Goal: Task Accomplishment & Management: Manage account settings

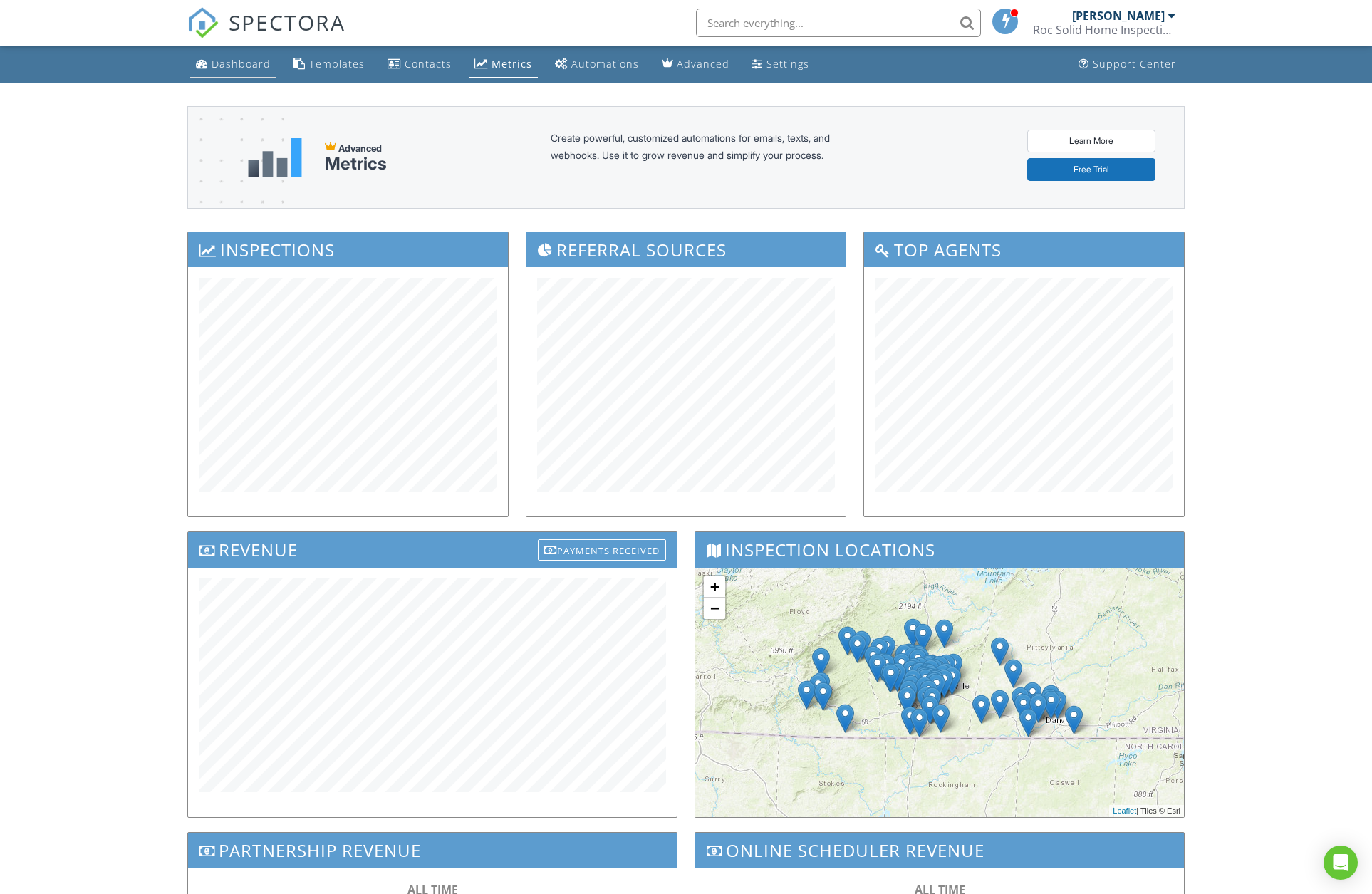
click at [240, 56] on link "Dashboard" at bounding box center [233, 65] width 87 height 27
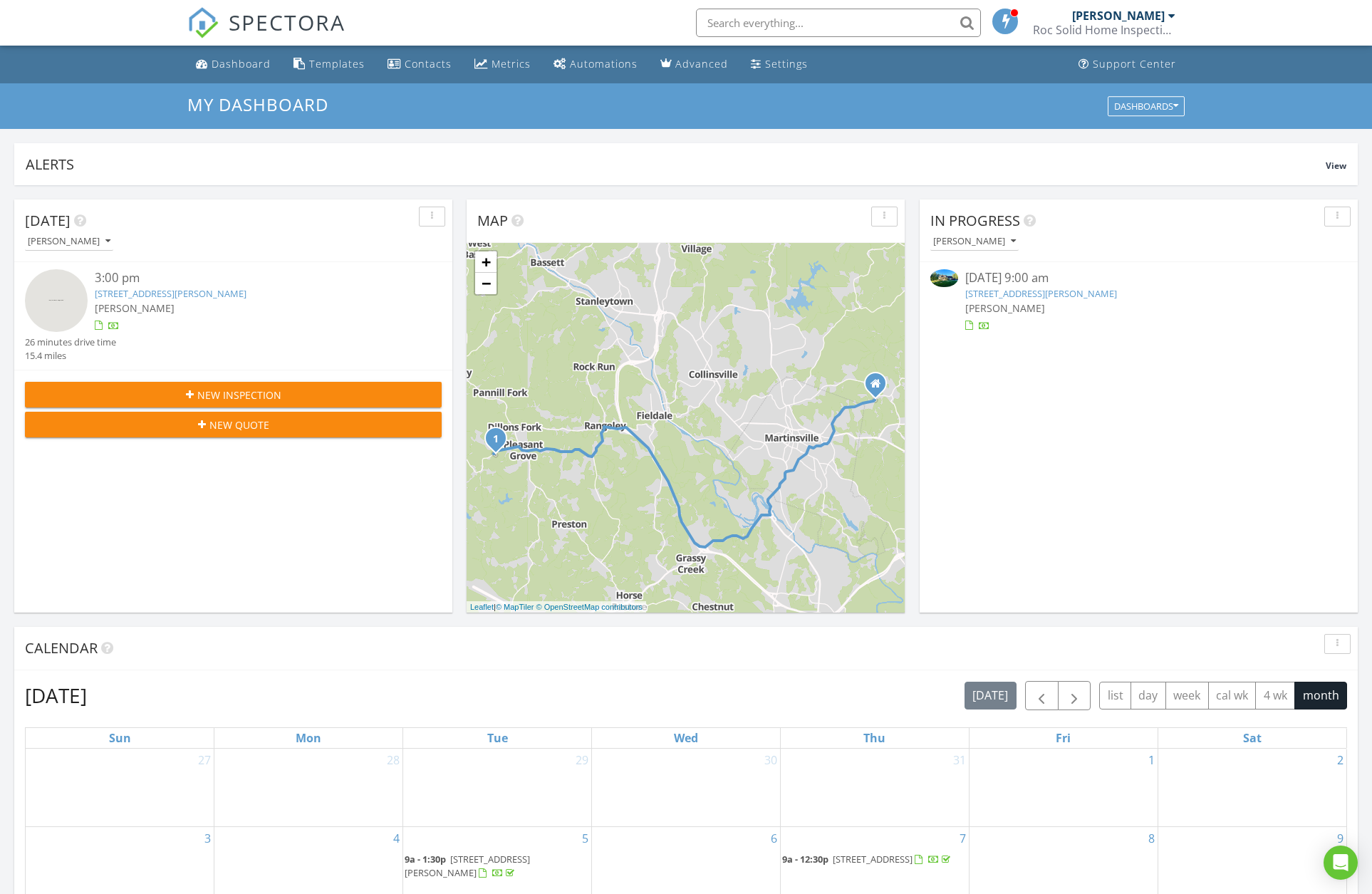
click at [1127, 293] on div "355 Pinecrest Dr, Danville, VA 24541" at bounding box center [1139, 294] width 348 height 13
click at [1105, 295] on link "355 Pinecrest Dr, Danville, VA 24541" at bounding box center [1041, 293] width 152 height 12
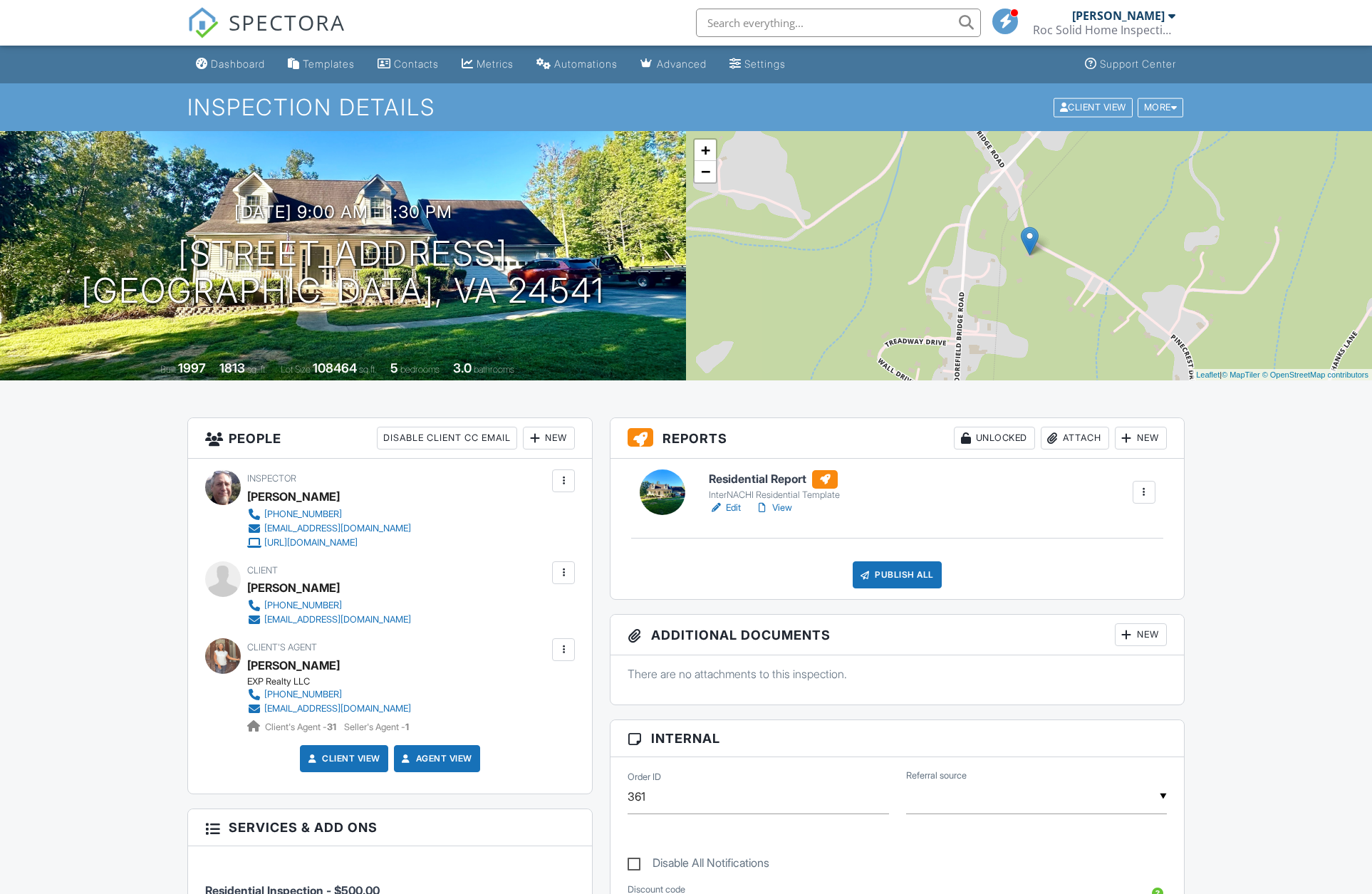
click at [782, 510] on link "View" at bounding box center [773, 508] width 37 height 14
click at [223, 69] on div "Dashboard" at bounding box center [238, 64] width 54 height 12
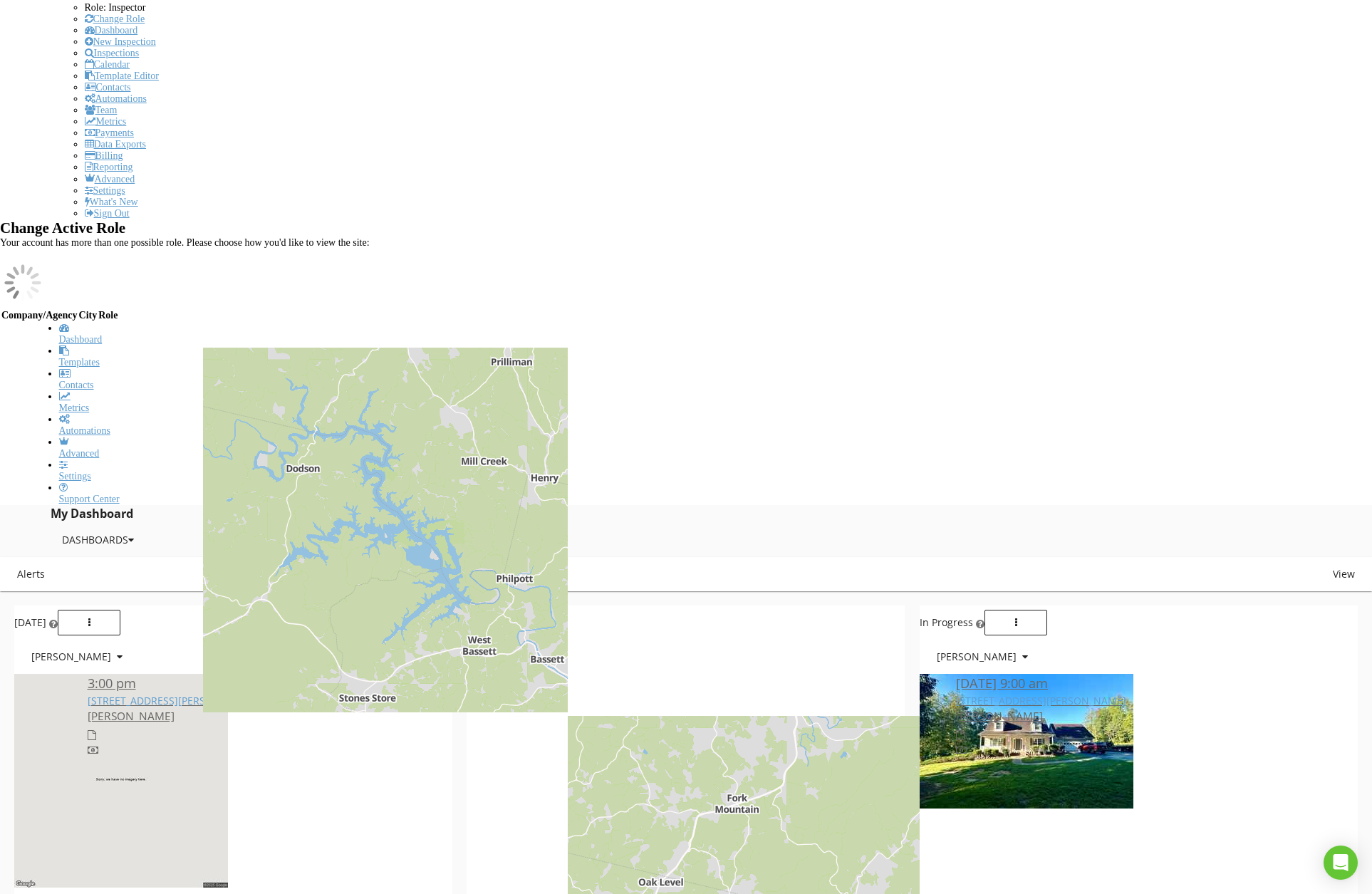
scroll to position [652, 0]
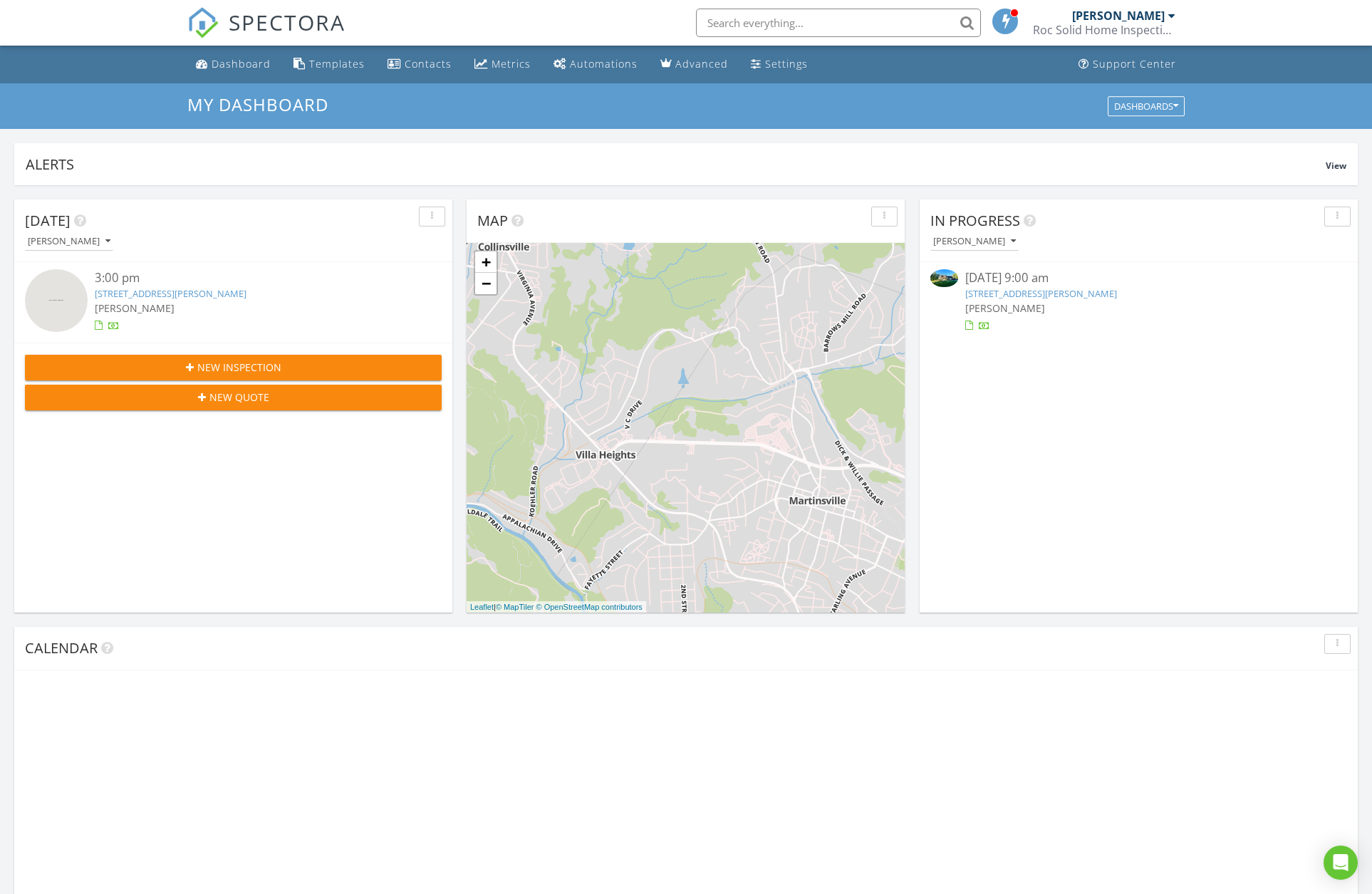
scroll to position [1319, 1394]
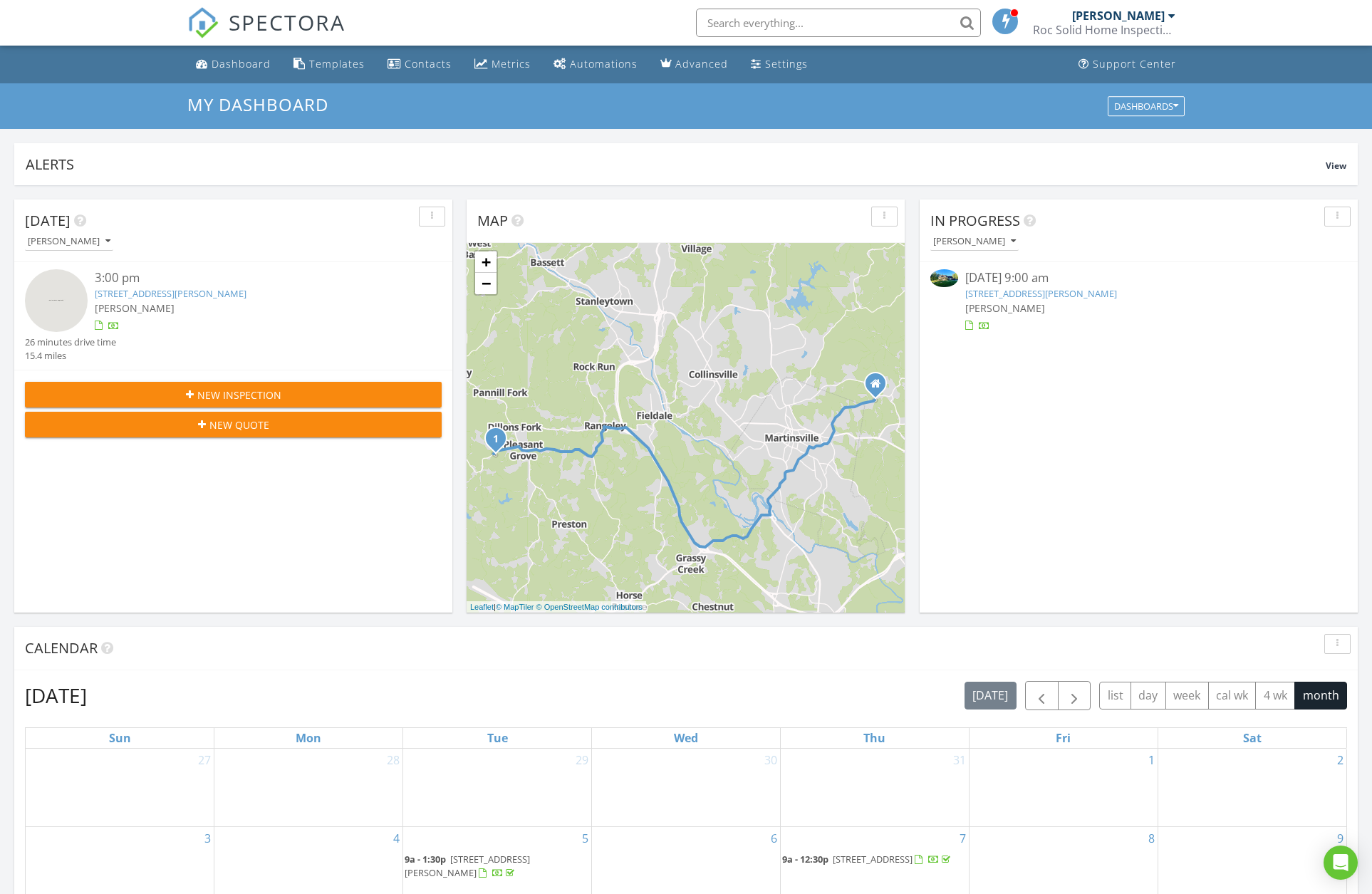
click at [1028, 293] on link "[STREET_ADDRESS][PERSON_NAME]" at bounding box center [1041, 293] width 152 height 12
